Goal: Task Accomplishment & Management: Manage account settings

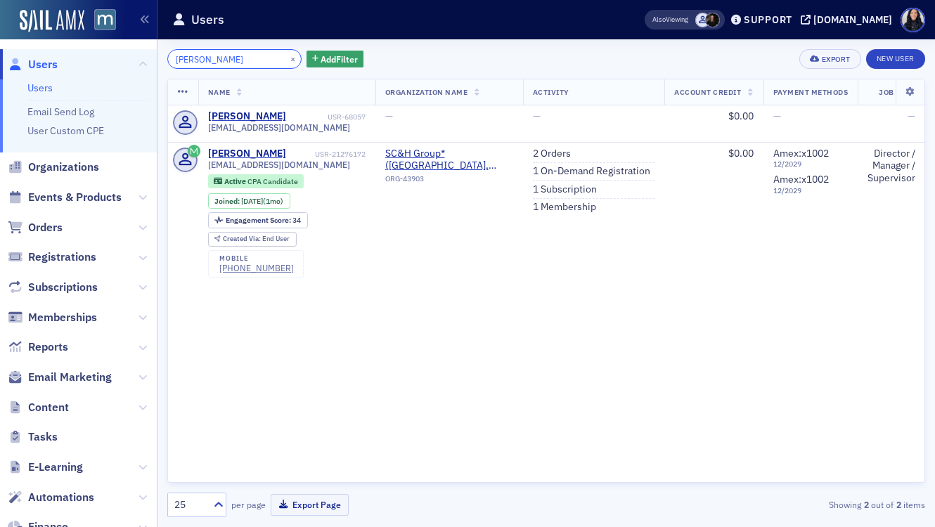
click at [203, 55] on input "[PERSON_NAME]" at bounding box center [234, 59] width 134 height 20
click at [203, 55] on input "Shamik" at bounding box center [234, 59] width 134 height 20
paste input "Kelly Edelen"
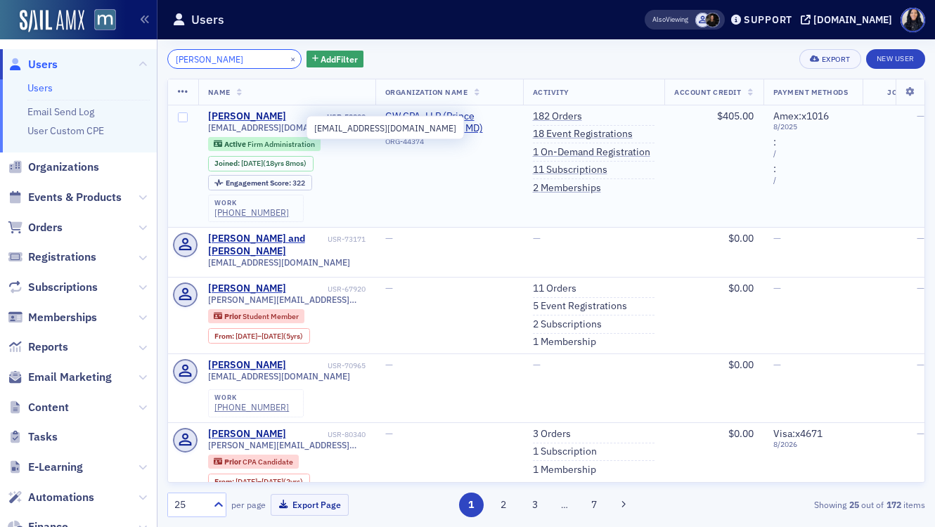
type input "Kelly Edelen"
click at [262, 127] on span "kle@gwcpas.com" at bounding box center [279, 127] width 142 height 11
copy div "kle@gwcpas.com"
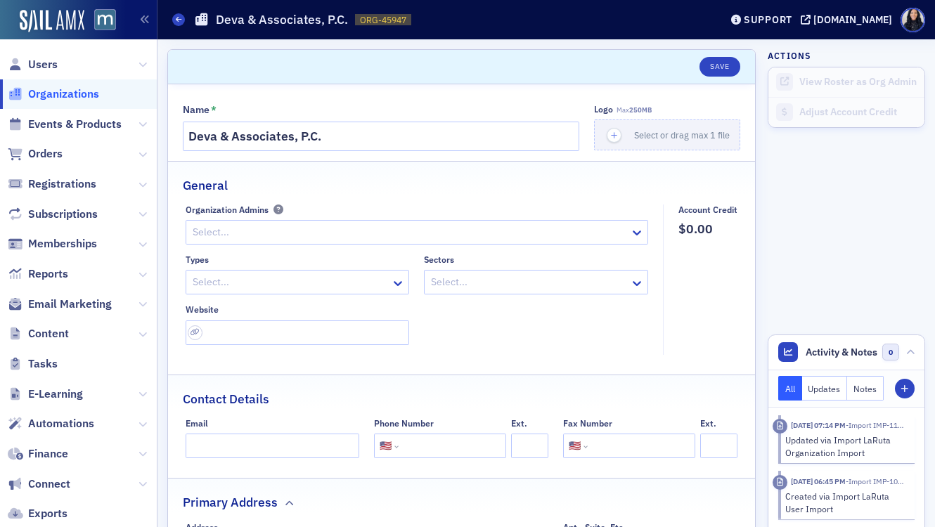
select select "US"
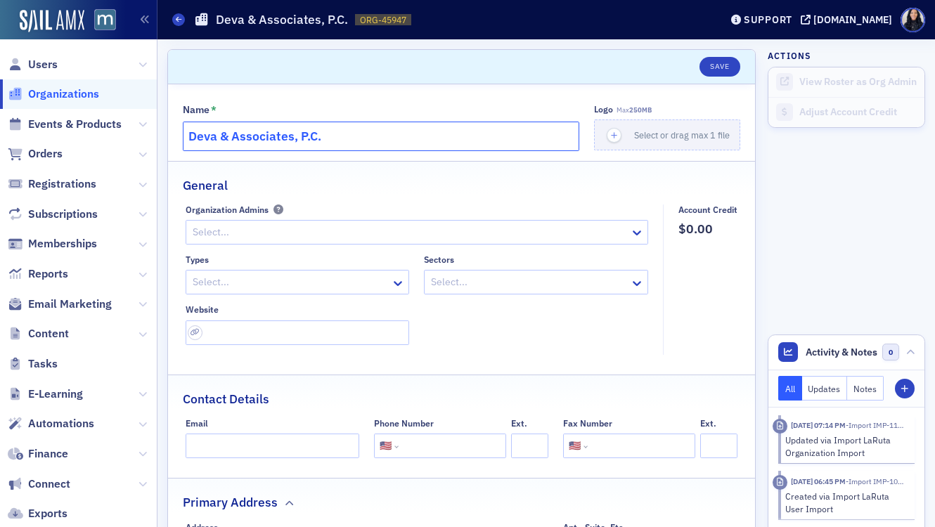
click at [359, 137] on input "Deva & Associates, P.C." at bounding box center [381, 137] width 396 height 30
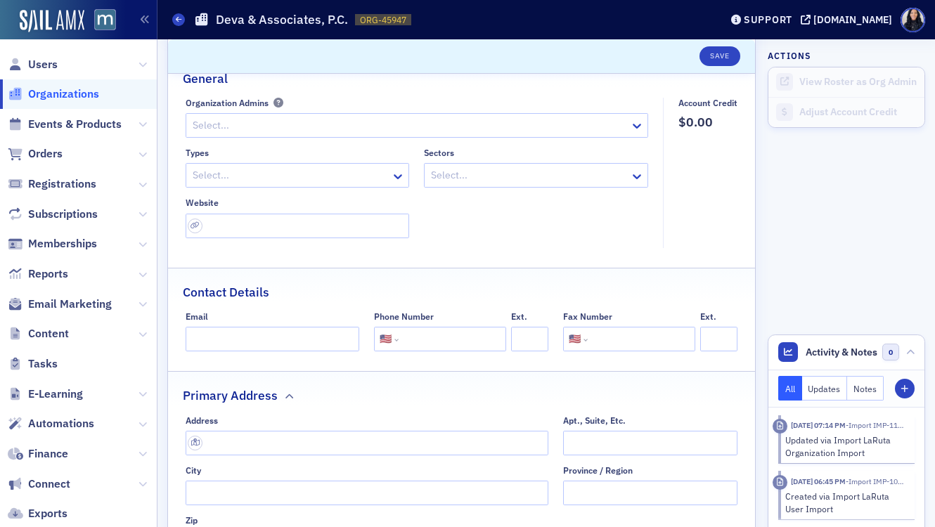
scroll to position [234, 0]
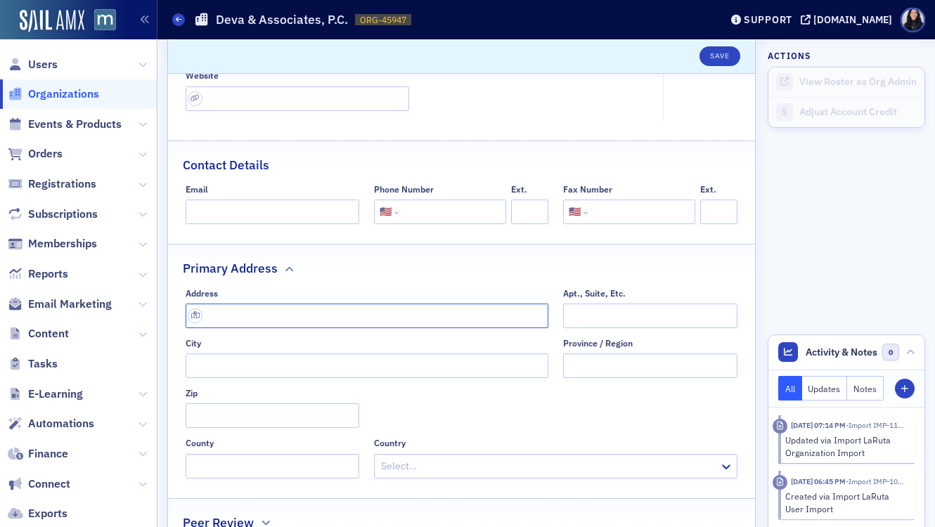
click at [256, 319] on input "text" at bounding box center [367, 316] width 363 height 25
paste input "1901 Research Blvd #410, Rockville, MD 20850"
type input "[STREET_ADDRESS]"
type input "[GEOGRAPHIC_DATA]"
type input "20850"
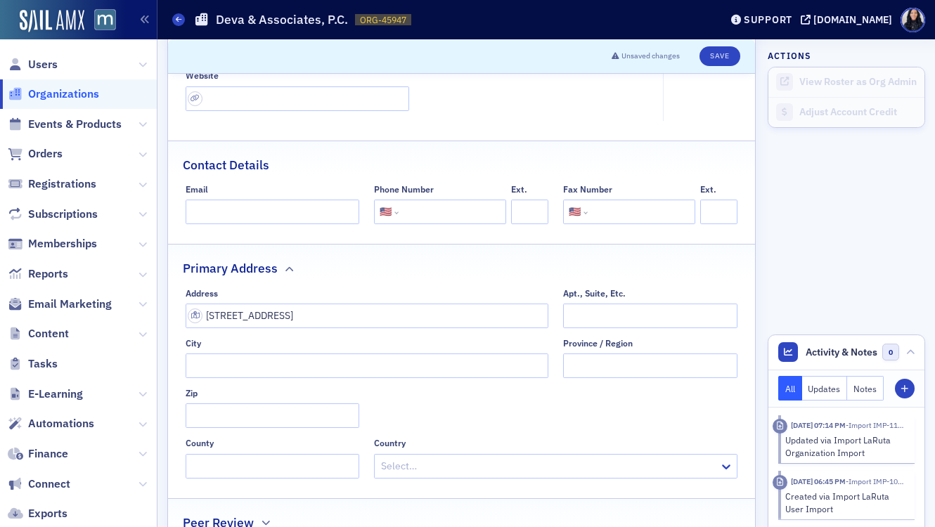
type input "Montgomery County"
click at [418, 217] on input "tel" at bounding box center [450, 212] width 99 height 25
paste input "(301) 610-5600"
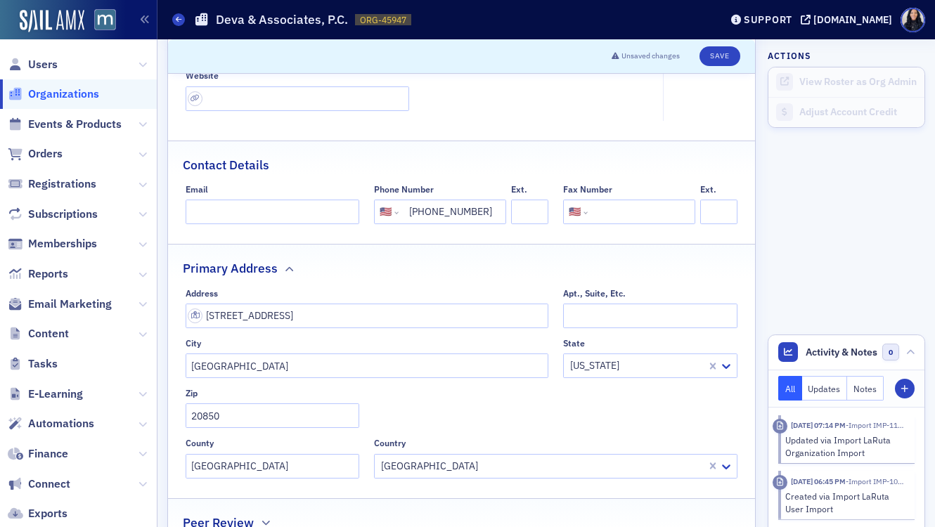
type input "(301) 610-5600"
click at [229, 98] on input "url" at bounding box center [298, 98] width 224 height 25
paste input "https://www.devagroup.com/"
type input "https://www.devagroup.com/"
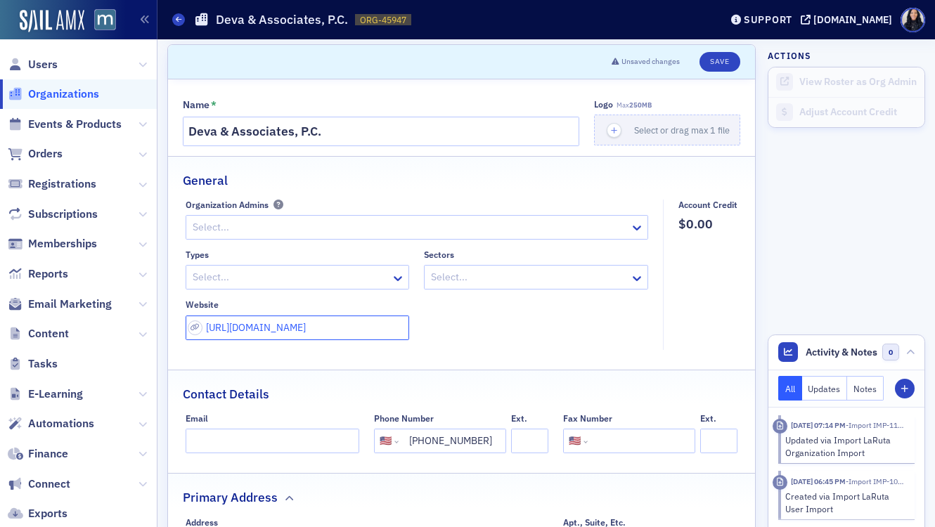
scroll to position [0, 0]
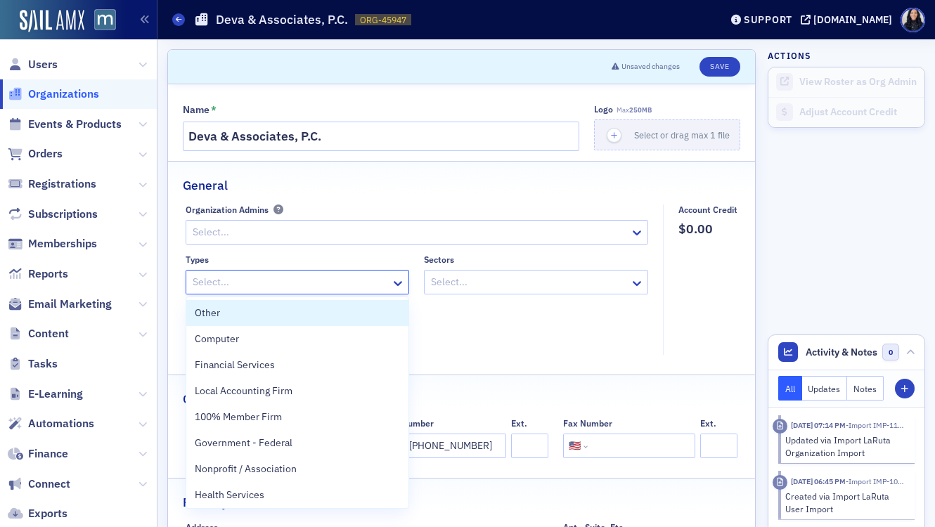
click at [315, 284] on div at bounding box center [290, 282] width 199 height 18
type input "acc"
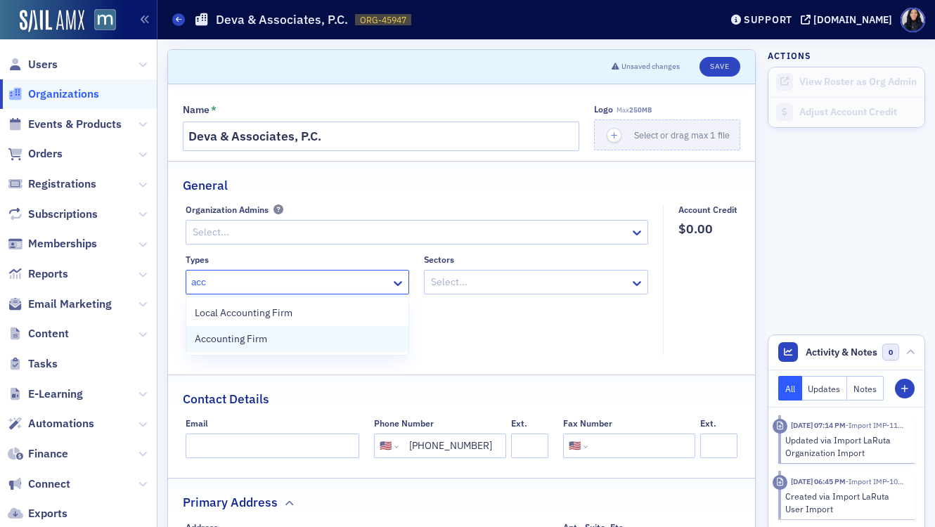
click at [303, 342] on div "Accounting Firm" at bounding box center [298, 339] width 206 height 15
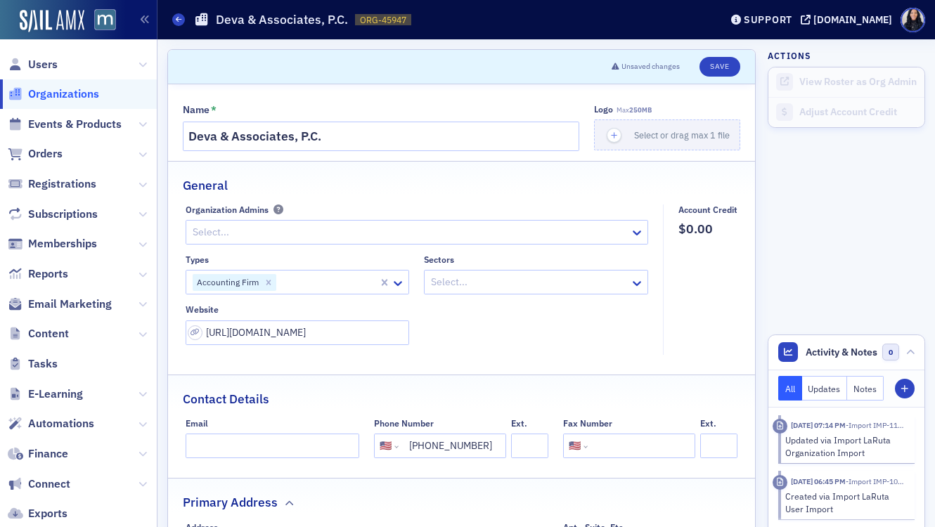
click at [437, 310] on div "Types Accounting Firm Sectors Select... Website https://www.devagroup.com/" at bounding box center [417, 299] width 463 height 91
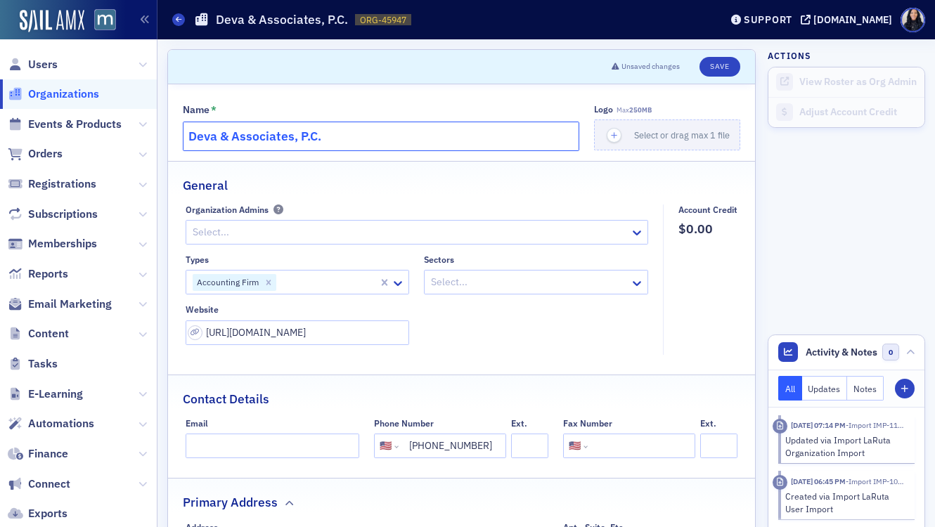
click at [392, 139] on input "Deva & Associates, P.C." at bounding box center [381, 137] width 396 height 30
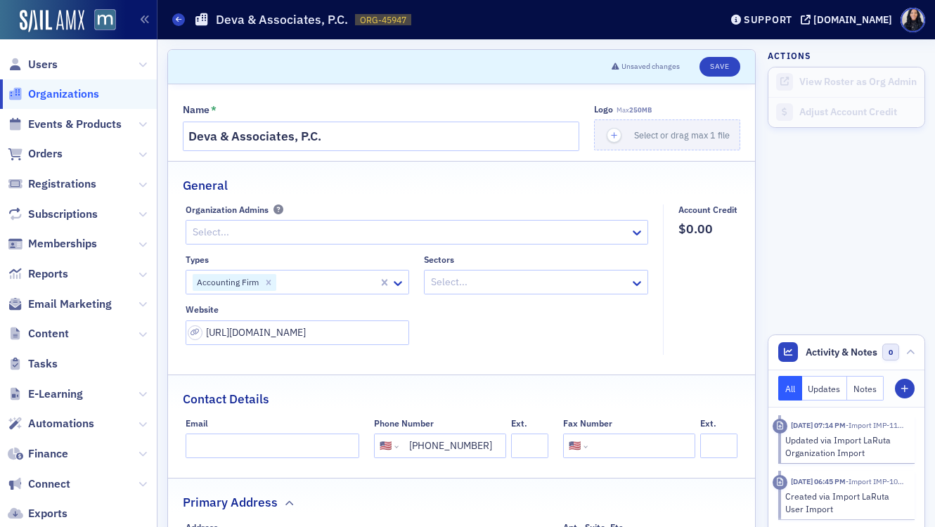
click at [629, 280] on div "Select..." at bounding box center [526, 282] width 205 height 20
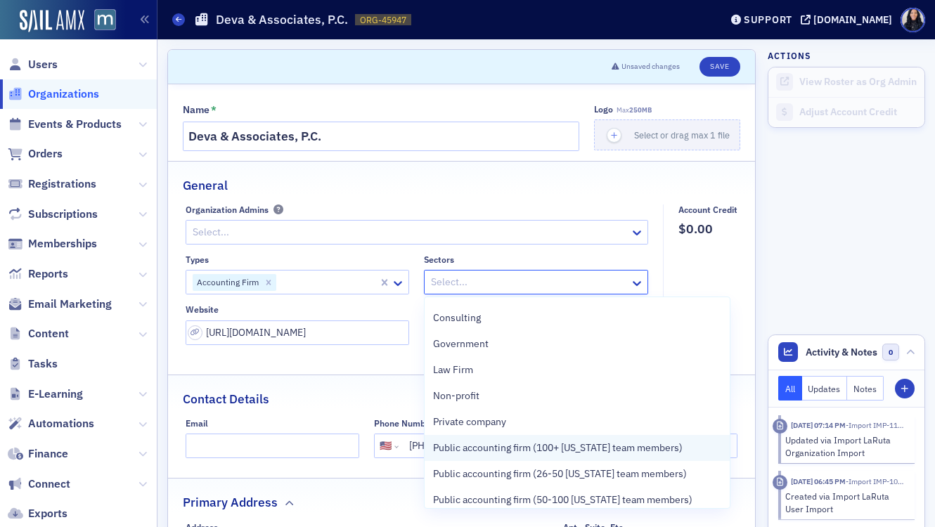
scroll to position [22, 0]
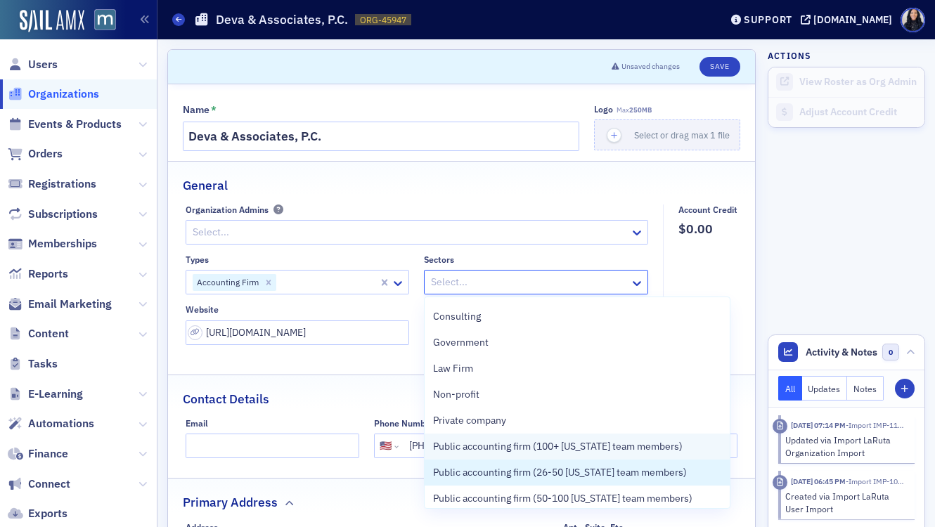
click at [563, 473] on span "Public accounting firm (26-50 [US_STATE] team members)" at bounding box center [560, 472] width 254 height 15
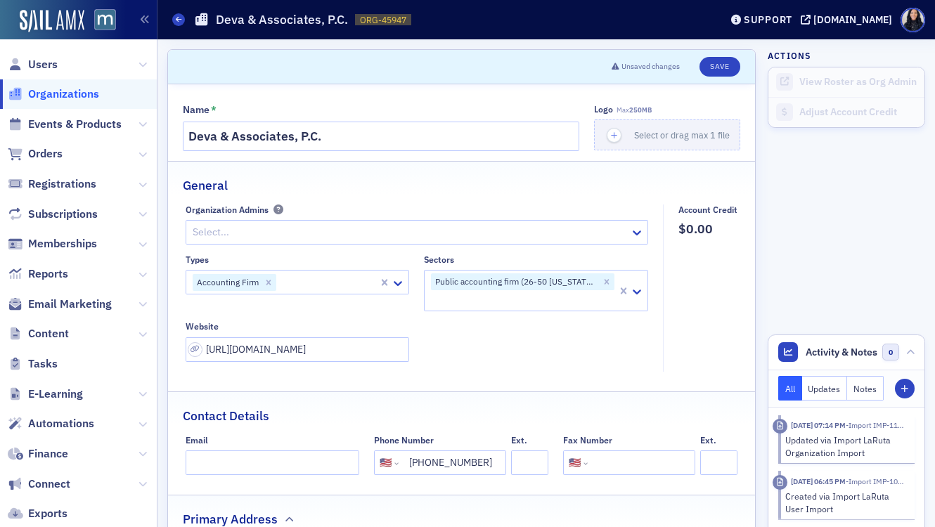
click at [715, 288] on fieldset "Account Credit $0.00" at bounding box center [704, 287] width 82 height 167
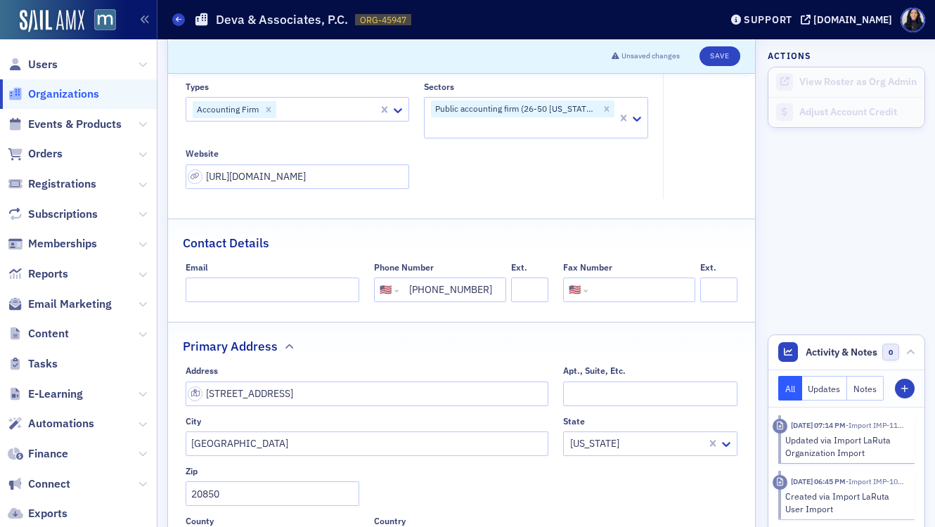
scroll to position [143, 0]
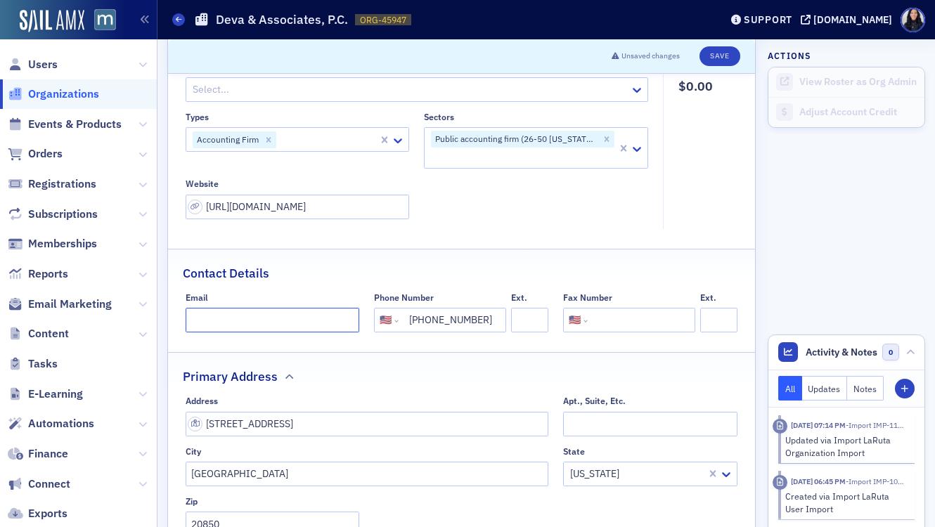
click at [248, 318] on input "Email" at bounding box center [273, 320] width 174 height 25
paste input "info@devagroup.com"
type input "info@devagroup.com"
click at [403, 261] on div "Contact Details" at bounding box center [461, 265] width 557 height 33
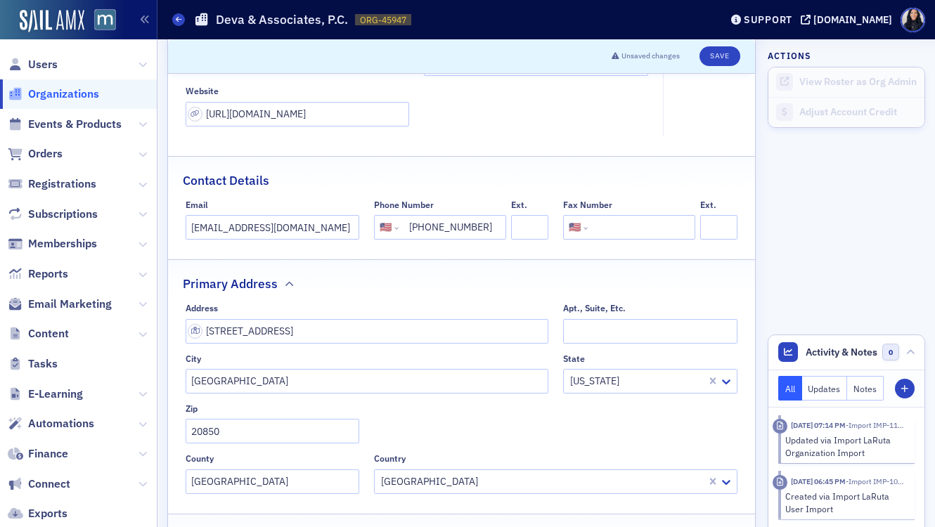
scroll to position [207, 0]
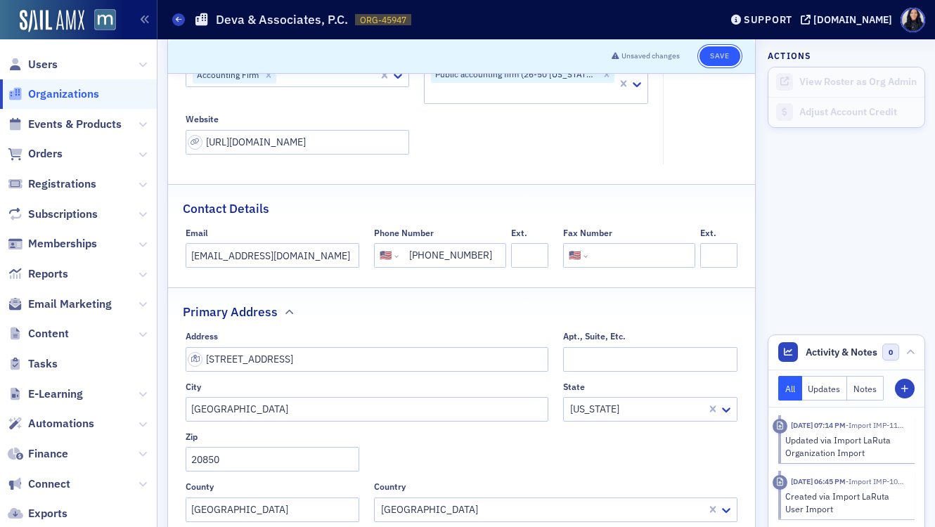
click at [724, 53] on button "Save" at bounding box center [719, 56] width 40 height 20
select select "US"
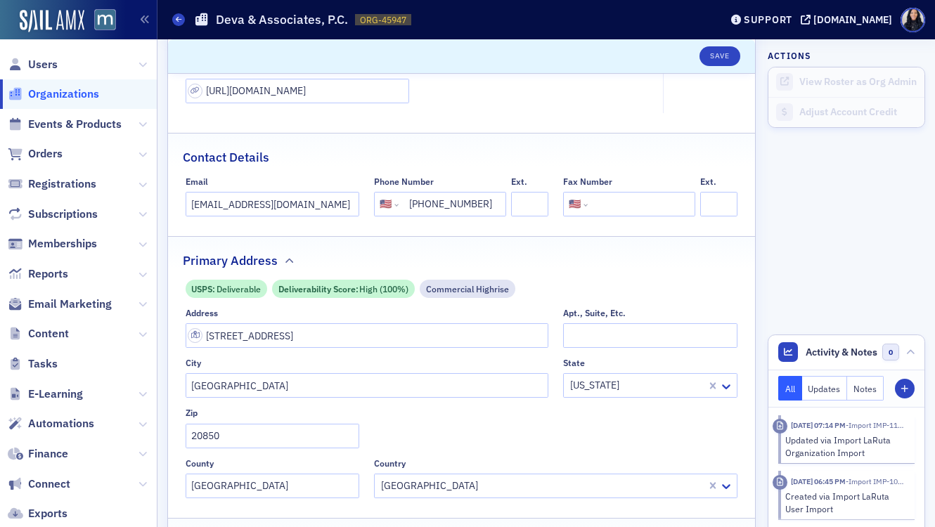
scroll to position [219, 0]
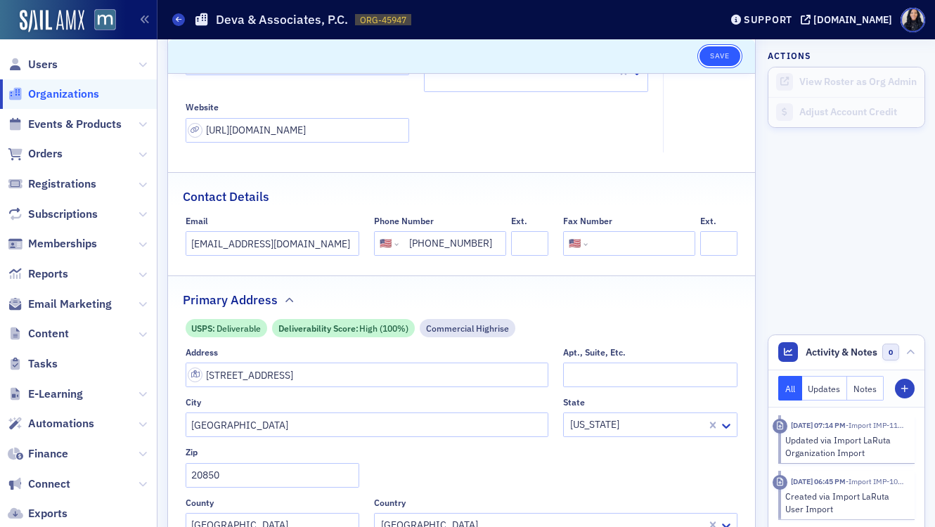
click at [716, 52] on button "Save" at bounding box center [719, 56] width 40 height 20
select select "US"
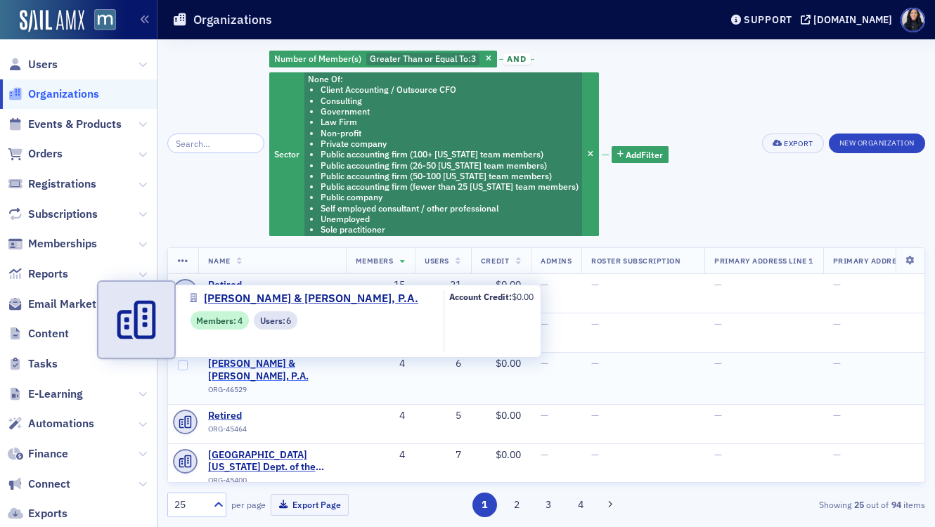
click at [279, 366] on span "Wolfe & Fiedler, P.A." at bounding box center [272, 370] width 128 height 25
select select "US"
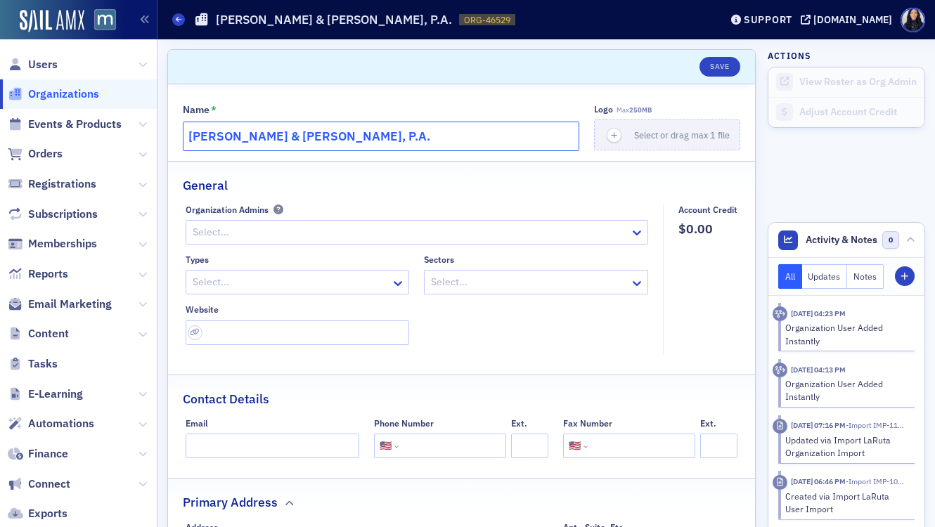
click at [326, 139] on input "[PERSON_NAME] & [PERSON_NAME], P.A." at bounding box center [381, 137] width 396 height 30
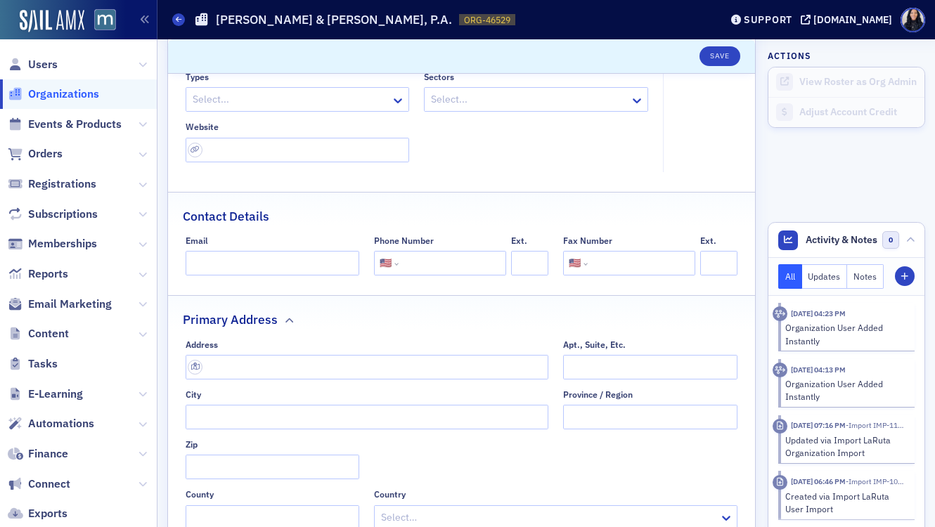
scroll to position [208, 0]
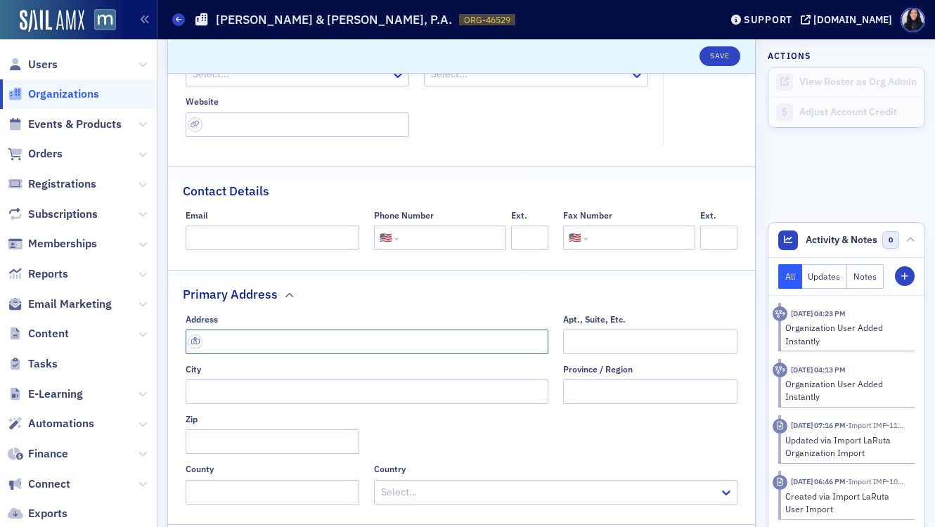
click at [310, 343] on input "text" at bounding box center [367, 342] width 363 height 25
paste input "634 Frederick Rd #1, Catonsville, MD 21228"
type input "634 Frederick Rd #1"
type input "Catonsville"
type input "21228-4785"
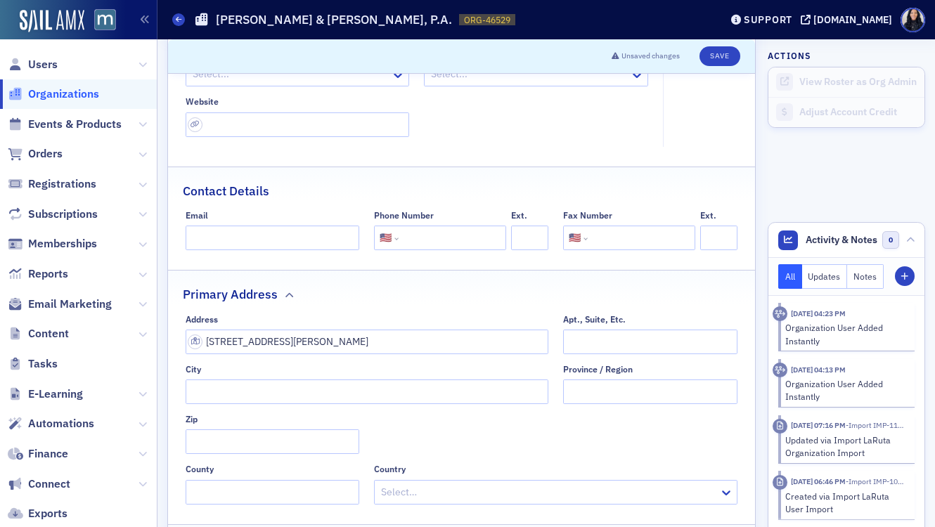
type input "Baltimore County"
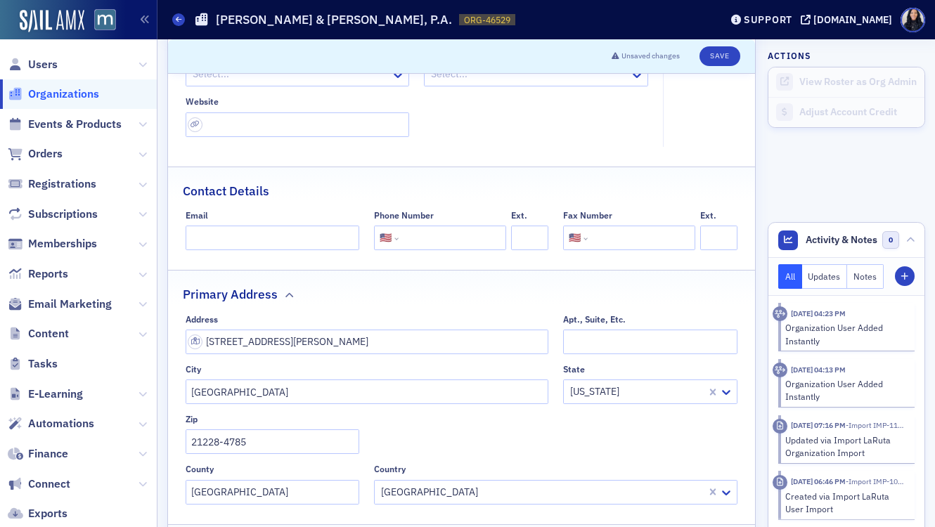
click at [450, 236] on input "tel" at bounding box center [450, 238] width 99 height 25
paste input "(410) 747-0789"
type input "(410) 747-0789"
click at [252, 131] on input "url" at bounding box center [298, 124] width 224 height 25
paste input "https://www.wolfeandfiedler.com/"
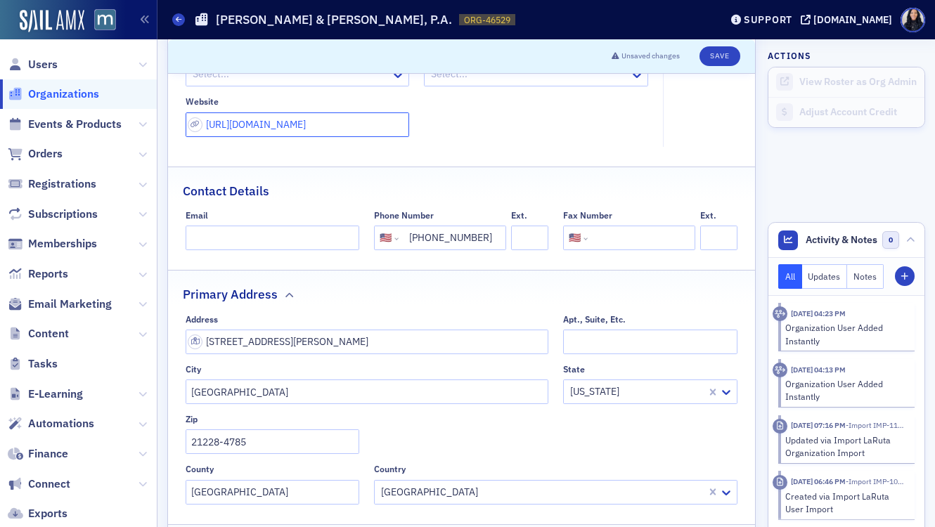
type input "https://www.wolfeandfiedler.com/"
click at [235, 22] on h1 "[PERSON_NAME] & [PERSON_NAME], P.A." at bounding box center [334, 19] width 236 height 17
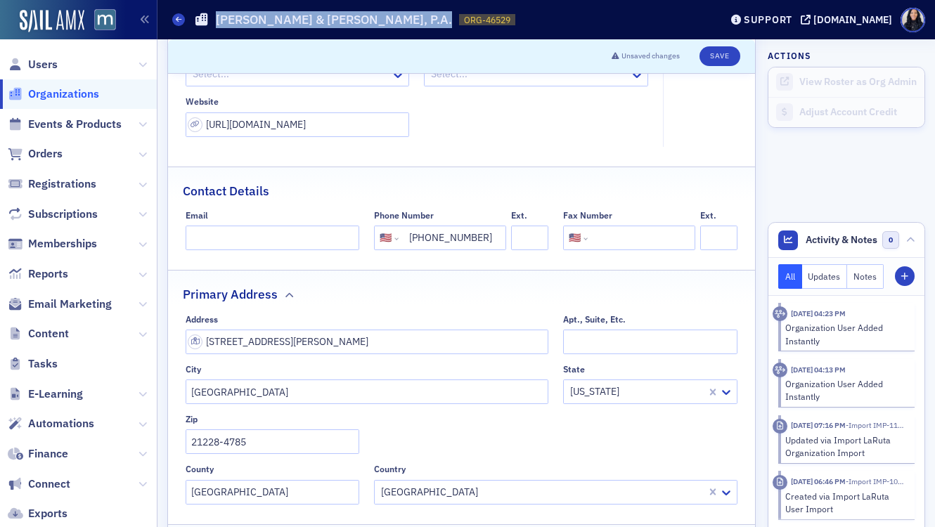
click at [235, 22] on h1 "[PERSON_NAME] & [PERSON_NAME], P.A." at bounding box center [334, 19] width 236 height 17
copy h1 "[PERSON_NAME] & [PERSON_NAME], P.A."
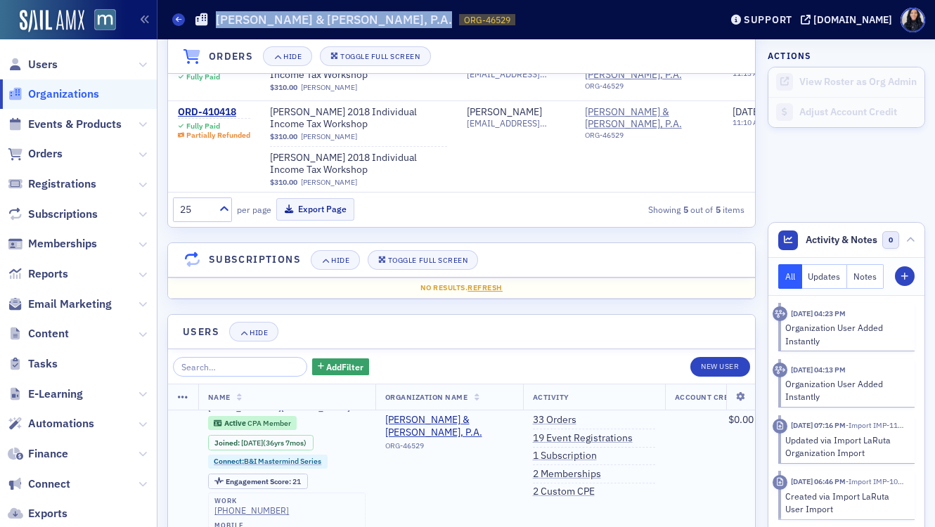
scroll to position [0, 0]
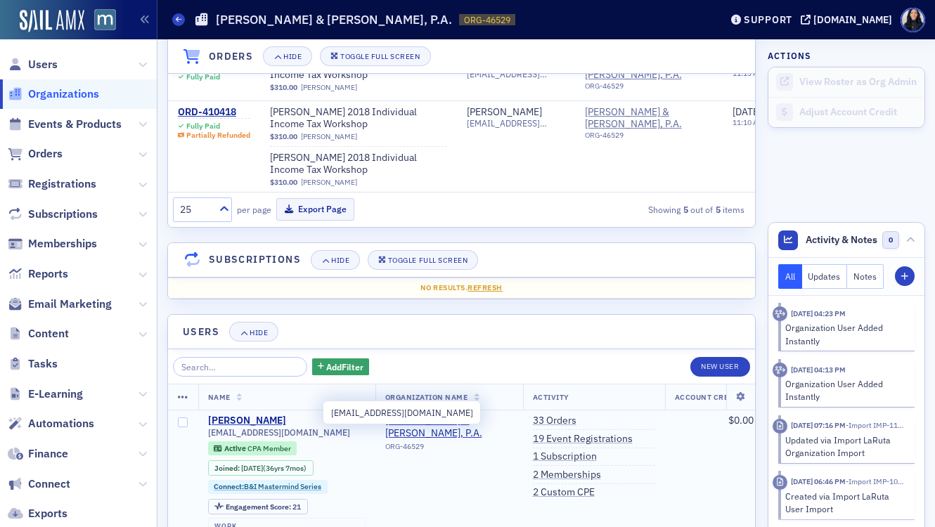
click at [306, 427] on span "wolfeb@wolfeandfiedler.com" at bounding box center [279, 432] width 142 height 11
copy div "wolfeb@wolfeandfiedler.com"
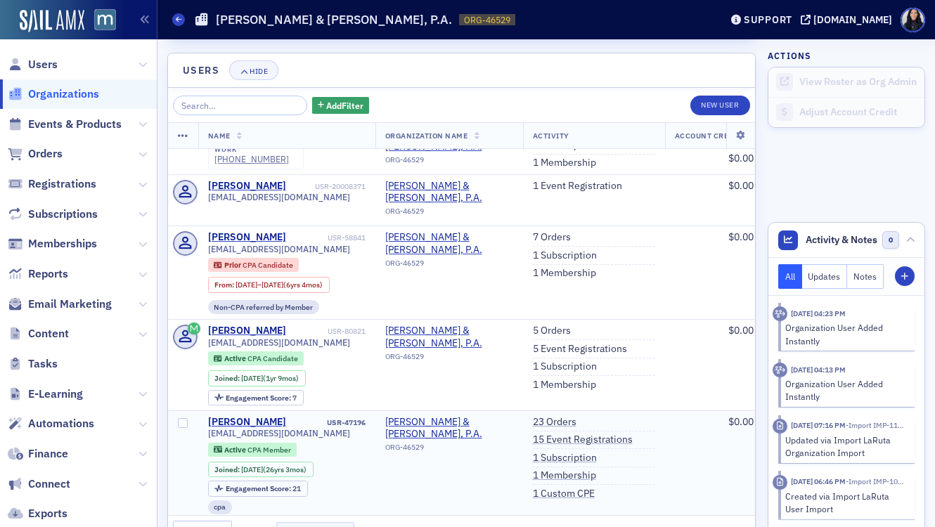
scroll to position [1518, 0]
